Goal: Information Seeking & Learning: Learn about a topic

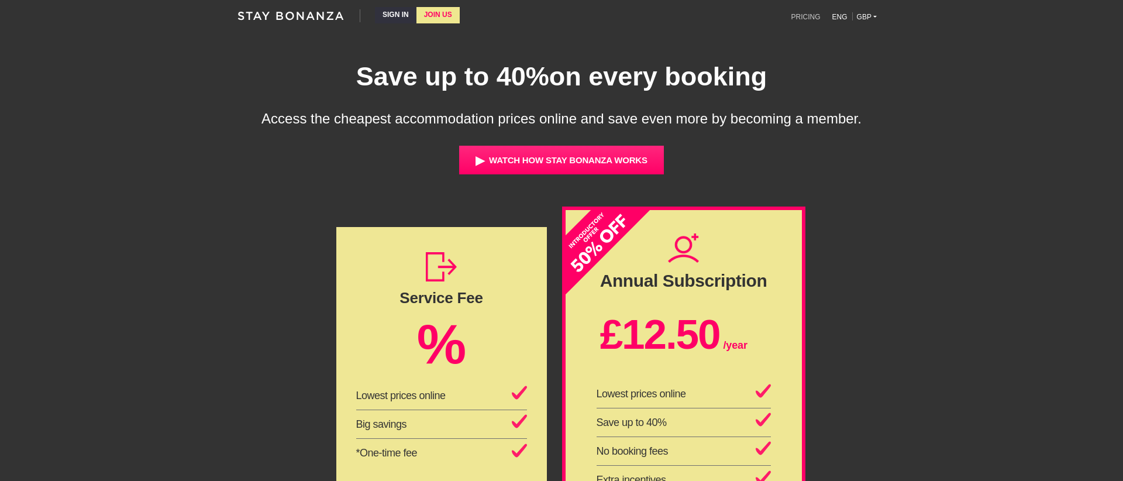
click at [817, 14] on link "PRICING" at bounding box center [806, 16] width 43 height 16
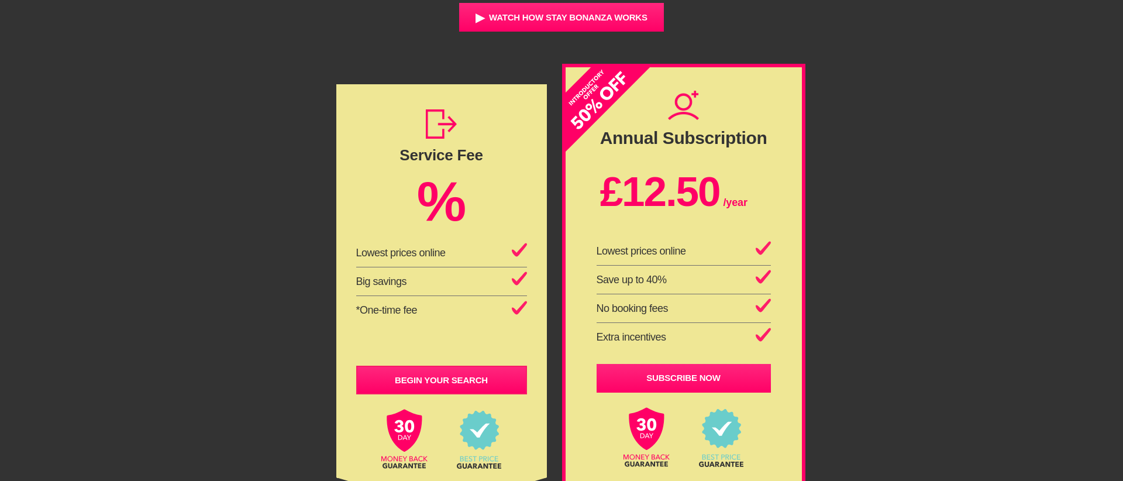
scroll to position [146, 0]
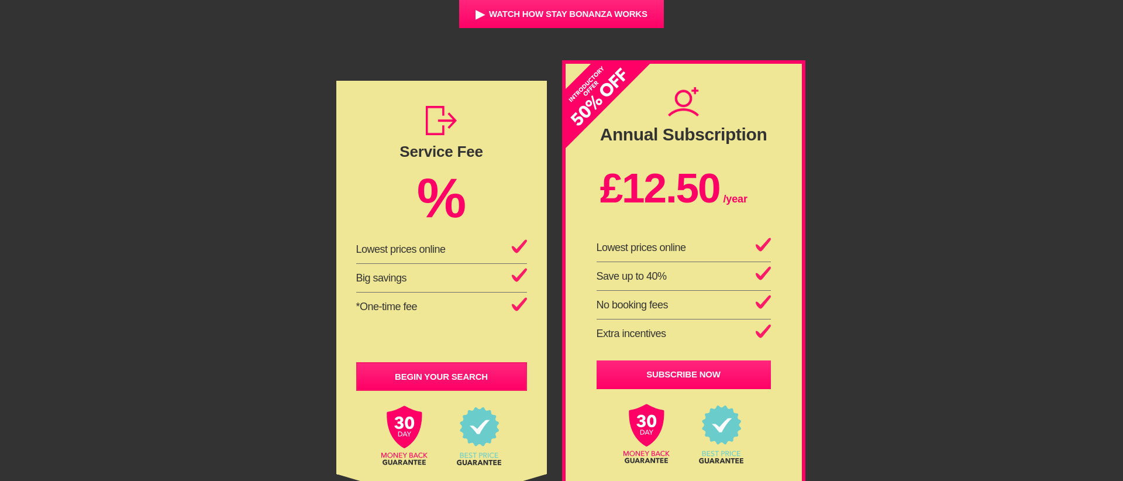
drag, startPoint x: 405, startPoint y: 150, endPoint x: 432, endPoint y: 332, distance: 183.4
click at [432, 332] on div "Service Fee % Lowest prices online Big savings *One-time fee BEGIN YOUR SEARCH" at bounding box center [441, 277] width 211 height 393
click at [263, 245] on div "Service Fee % Lowest prices online Big savings *One-time fee BEGIN YOUR SEARCH …" at bounding box center [561, 296] width 667 height 473
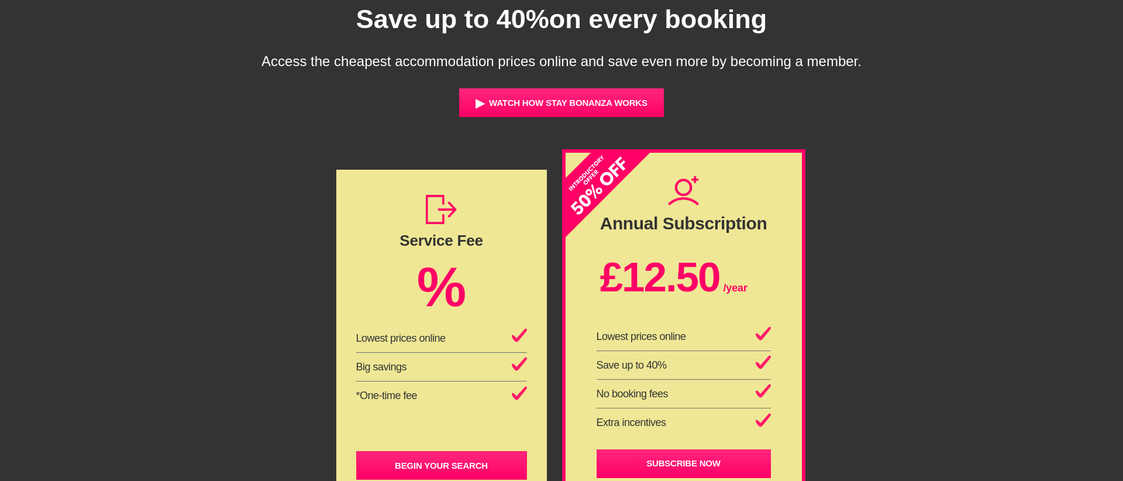
scroll to position [0, 0]
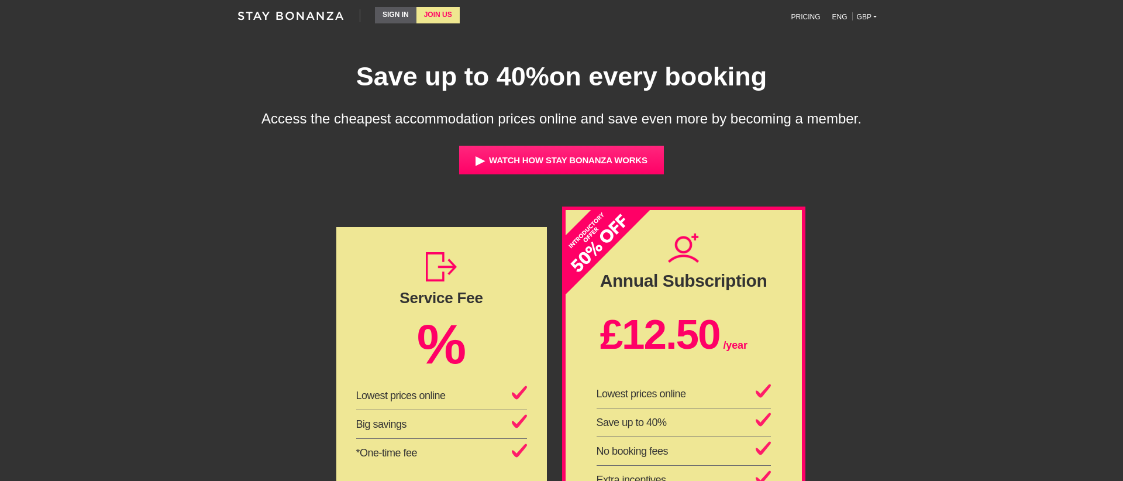
click at [388, 18] on link "SIGN IN" at bounding box center [396, 15] width 42 height 16
click at [442, 17] on link "JOIN US" at bounding box center [438, 15] width 43 height 16
click at [389, 10] on link "SIGN IN" at bounding box center [396, 15] width 42 height 16
click at [319, 16] on icon at bounding box center [291, 15] width 108 height 13
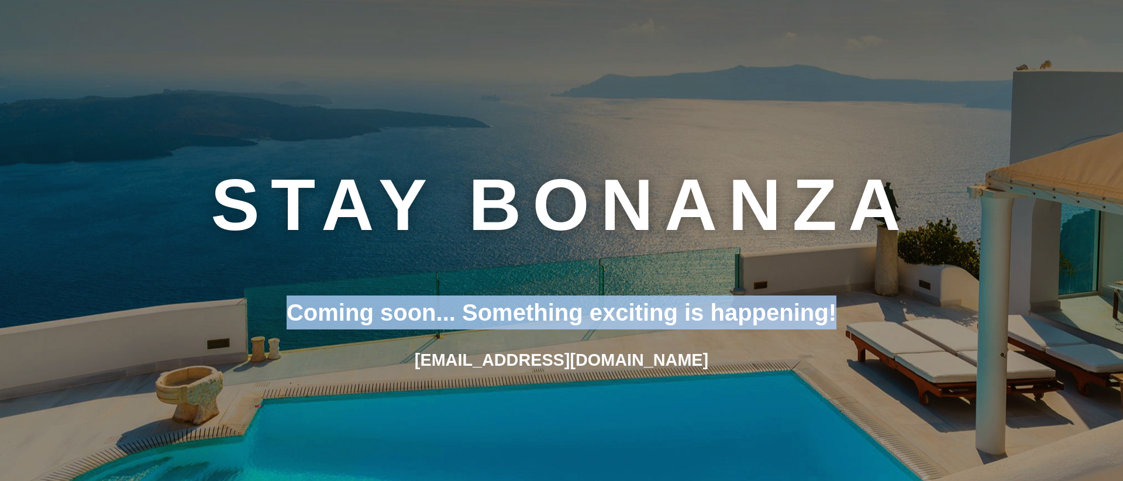
drag, startPoint x: 281, startPoint y: 319, endPoint x: 855, endPoint y: 314, distance: 574.1
click at [855, 314] on div "Coming soon... Something exciting is happening!" at bounding box center [562, 312] width 1112 height 34
click at [892, 386] on div "STAY BONANZA Coming soon... Something exciting is happening! support@staybonanz…" at bounding box center [561, 258] width 1123 height 516
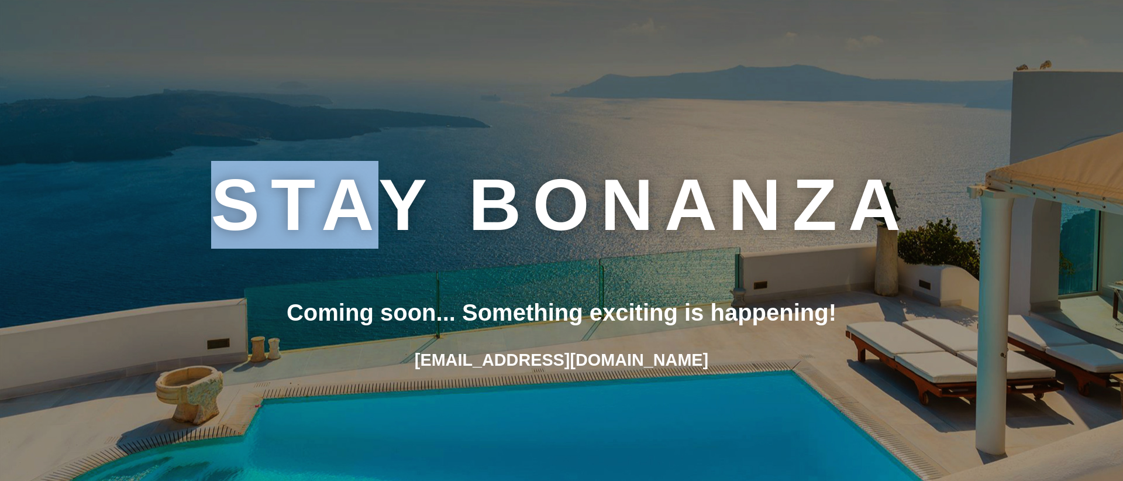
drag, startPoint x: 195, startPoint y: 170, endPoint x: 372, endPoint y: 193, distance: 178.8
click at [372, 193] on div "STAY BONANZA" at bounding box center [562, 205] width 1112 height 88
